Goal: Task Accomplishment & Management: Manage account settings

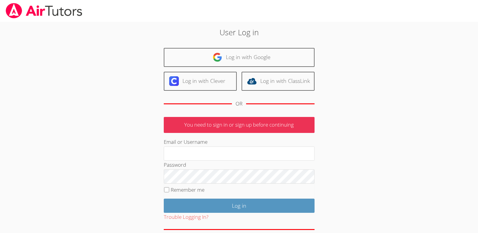
type input "l"
type input "nostubnnyl@gmail.com"
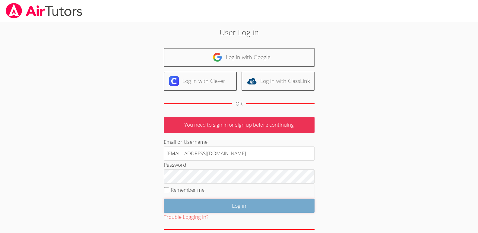
click at [241, 207] on input "Log in" at bounding box center [239, 206] width 151 height 14
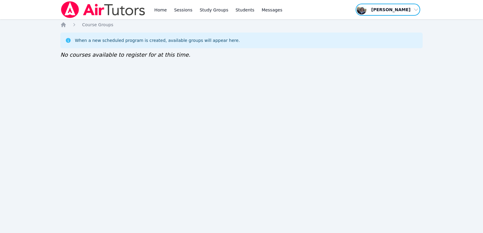
click at [417, 11] on span "button" at bounding box center [388, 9] width 66 height 13
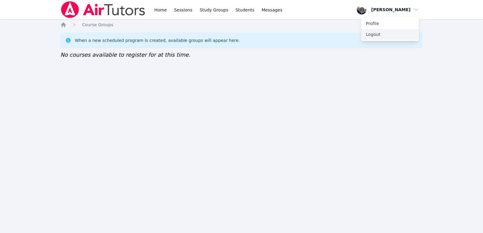
click at [376, 36] on button "Logout" at bounding box center [390, 34] width 58 height 11
